Goal: Task Accomplishment & Management: Manage account settings

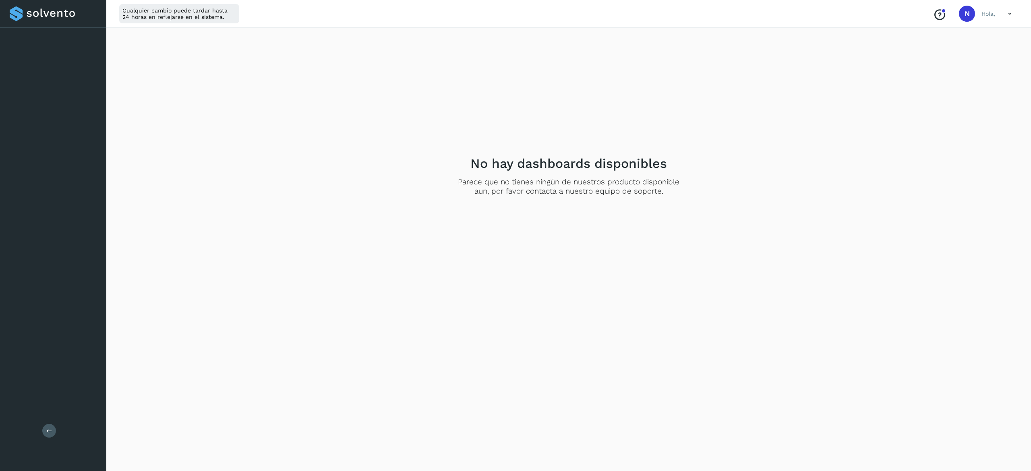
click at [28, 17] on div at bounding box center [53, 13] width 87 height 15
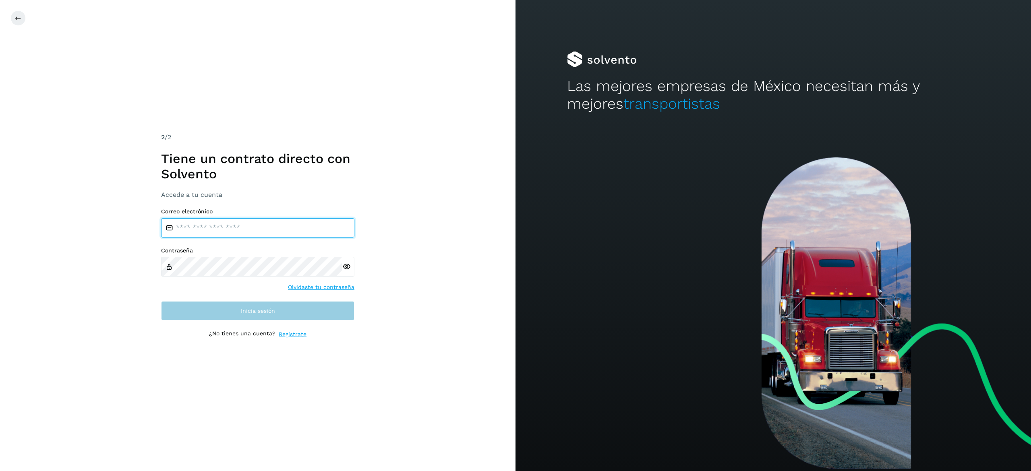
type input "**********"
click at [279, 313] on button "Inicia sesión" at bounding box center [257, 310] width 193 height 19
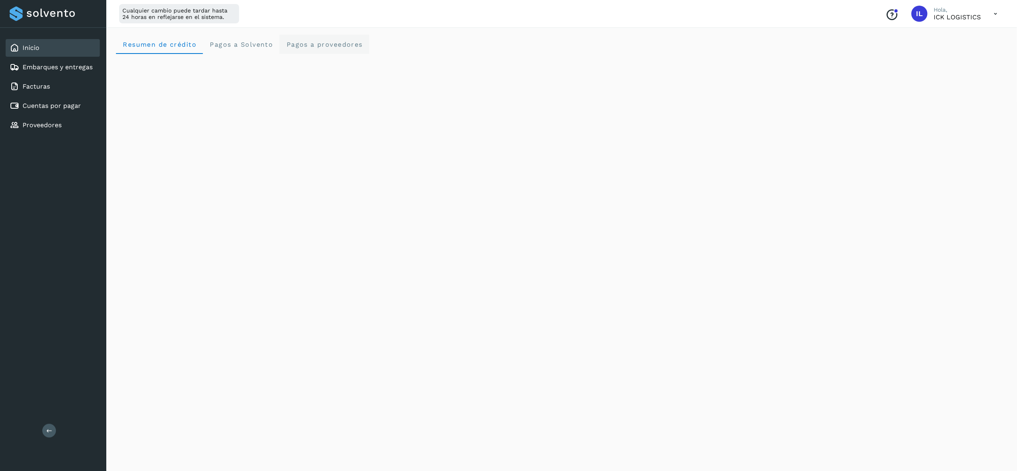
click at [342, 43] on span "Pagos a proveedores" at bounding box center [324, 45] width 77 height 8
click at [798, 166] on div "Initializing..." at bounding box center [562, 431] width 892 height 754
click at [434, 30] on div "Resumen de crédito Pagos a Solvento Pagos a proveedores" at bounding box center [561, 421] width 911 height 793
